Goal: Information Seeking & Learning: Learn about a topic

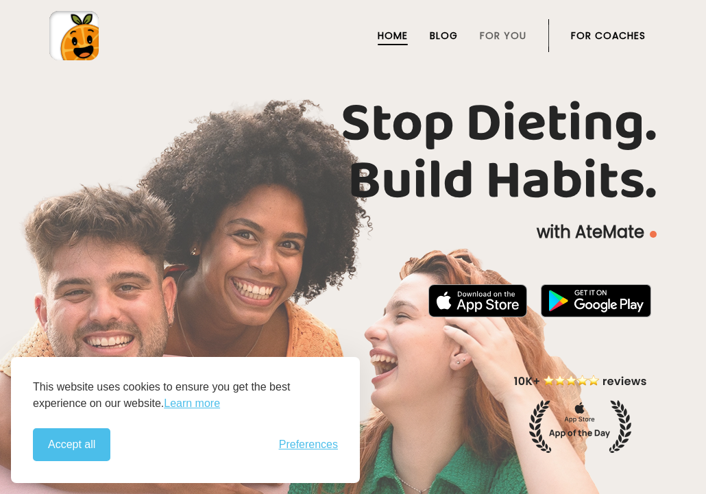
click at [443, 36] on span "Blog" at bounding box center [444, 36] width 28 height 14
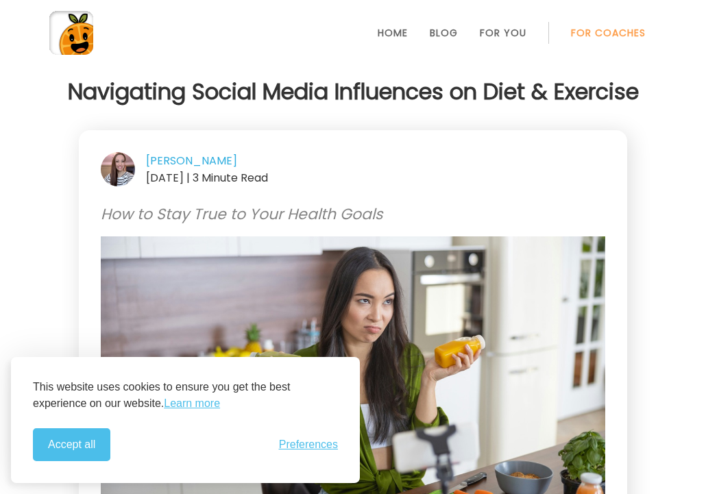
click at [608, 33] on span "For Coaches" at bounding box center [608, 33] width 75 height 14
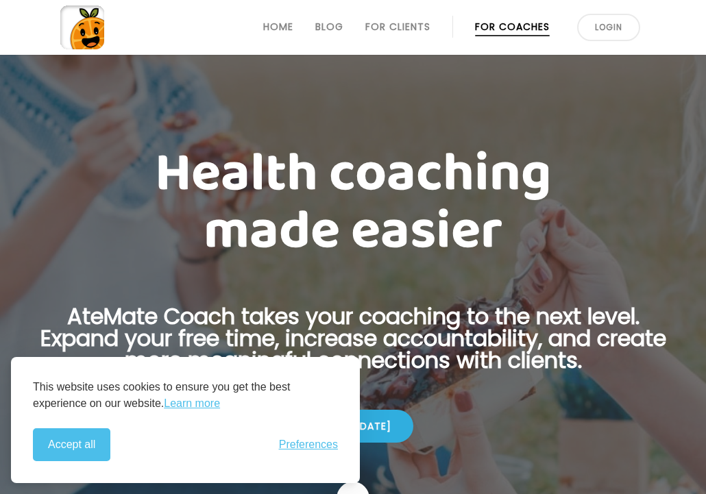
scroll to position [343, 0]
